Goal: Information Seeking & Learning: Learn about a topic

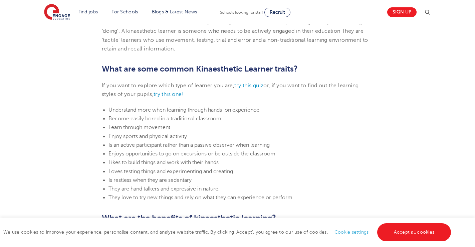
scroll to position [356, 0]
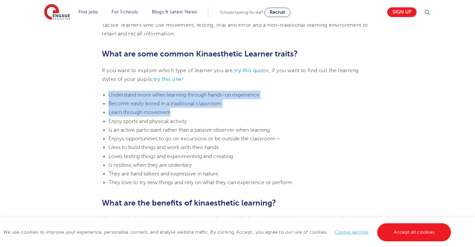
drag, startPoint x: 108, startPoint y: 94, endPoint x: 194, endPoint y: 112, distance: 88.2
click at [194, 112] on ul "Understand more when learning through hands-on experience Become easily bored i…" at bounding box center [237, 138] width 271 height 96
copy ul "Understand more when learning through hands-on experience Become easily bored i…"
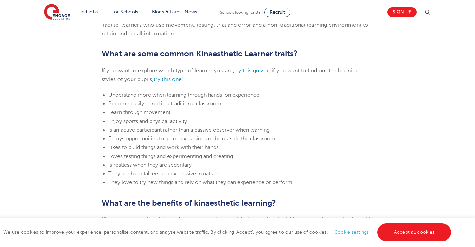
click at [265, 173] on li "They are hand talkers and expressive in nature." at bounding box center [240, 173] width 265 height 9
drag, startPoint x: 225, startPoint y: 173, endPoint x: 127, endPoint y: 181, distance: 97.7
click at [127, 181] on ul "Understand more when learning through hands-on experience Become easily bored i…" at bounding box center [237, 138] width 271 height 96
click at [146, 174] on span "They are hand talkers and expressive in nature." at bounding box center [163, 173] width 111 height 6
drag, startPoint x: 109, startPoint y: 174, endPoint x: 226, endPoint y: 171, distance: 117.1
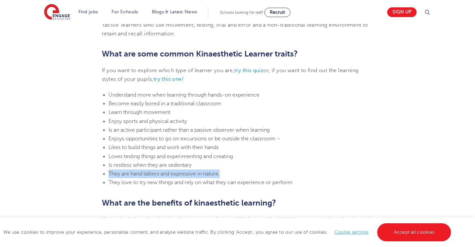
click at [226, 171] on li "They are hand talkers and expressive in nature." at bounding box center [240, 173] width 265 height 9
copy span "They are hand talkers and expressive in nature."
